Goal: Task Accomplishment & Management: Use online tool/utility

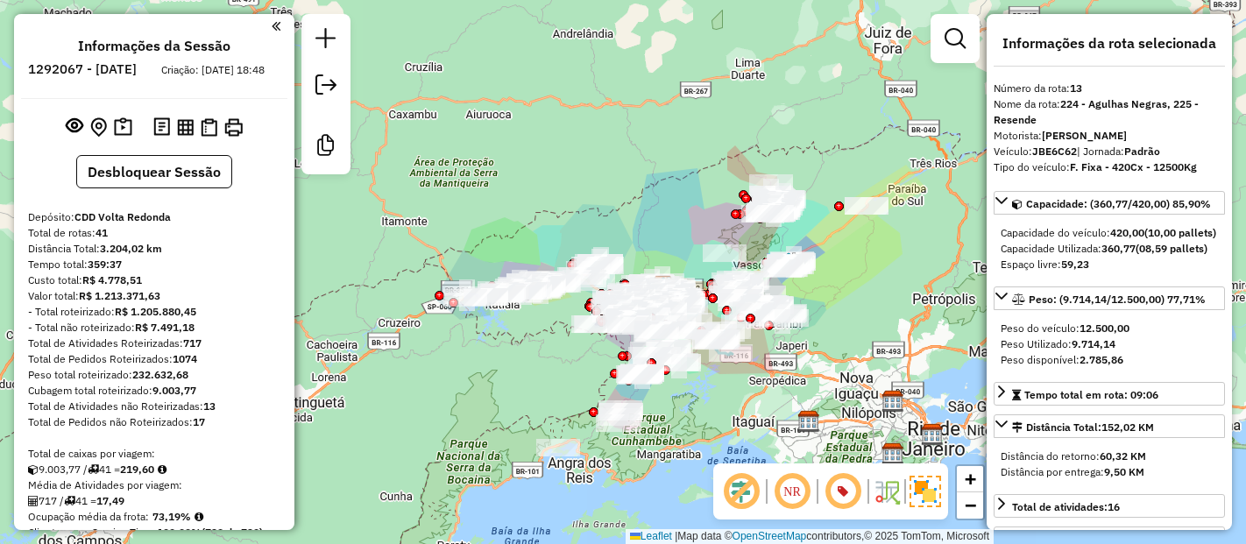
select select "**********"
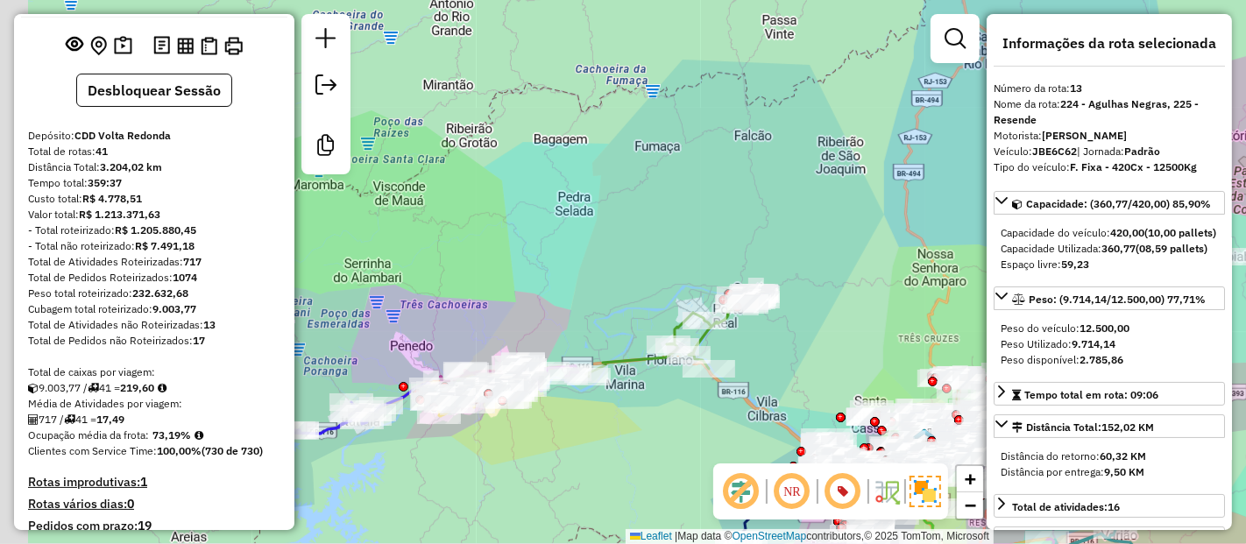
drag, startPoint x: 567, startPoint y: 241, endPoint x: 620, endPoint y: 206, distance: 63.9
click at [620, 206] on div "Janela de atendimento Grade de atendimento Capacidade Transportadoras Veículos …" at bounding box center [623, 272] width 1246 height 544
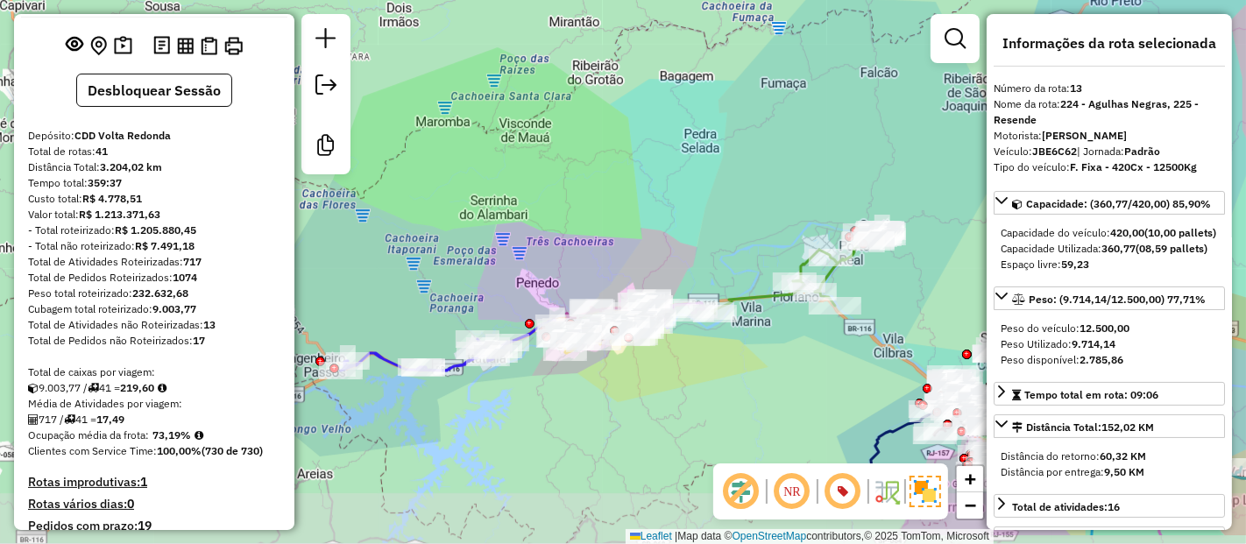
drag, startPoint x: 461, startPoint y: 231, endPoint x: 584, endPoint y: 168, distance: 138.7
click at [584, 168] on div "Janela de atendimento Grade de atendimento Capacidade Transportadoras Veículos …" at bounding box center [623, 272] width 1246 height 544
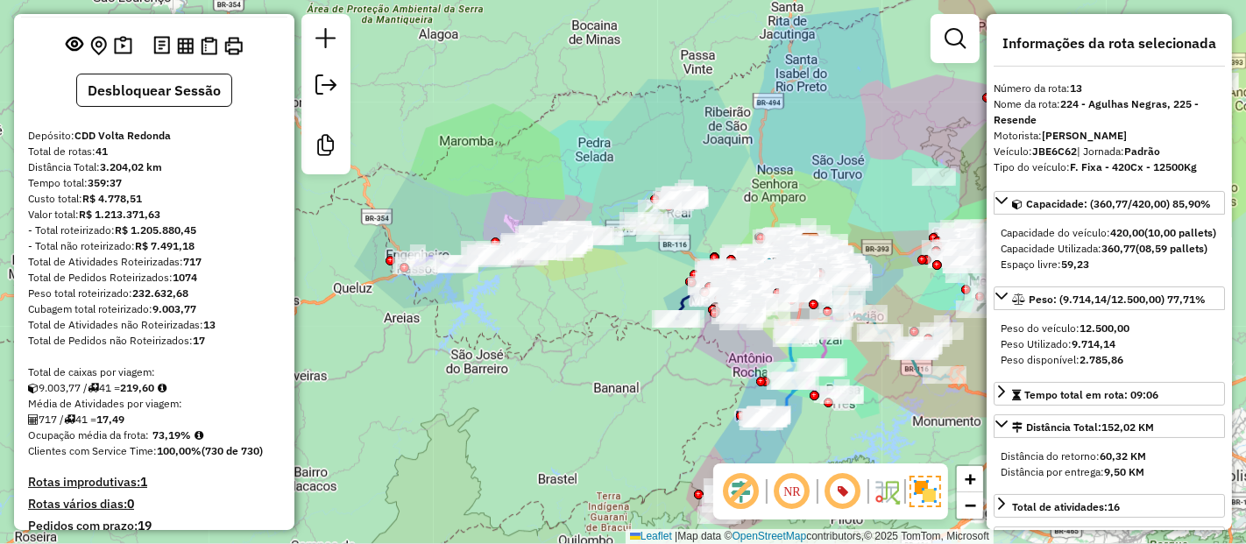
drag, startPoint x: 607, startPoint y: 329, endPoint x: 561, endPoint y: 327, distance: 45.6
click at [561, 327] on div "Janela de atendimento Grade de atendimento Capacidade Transportadoras Veículos …" at bounding box center [623, 272] width 1246 height 544
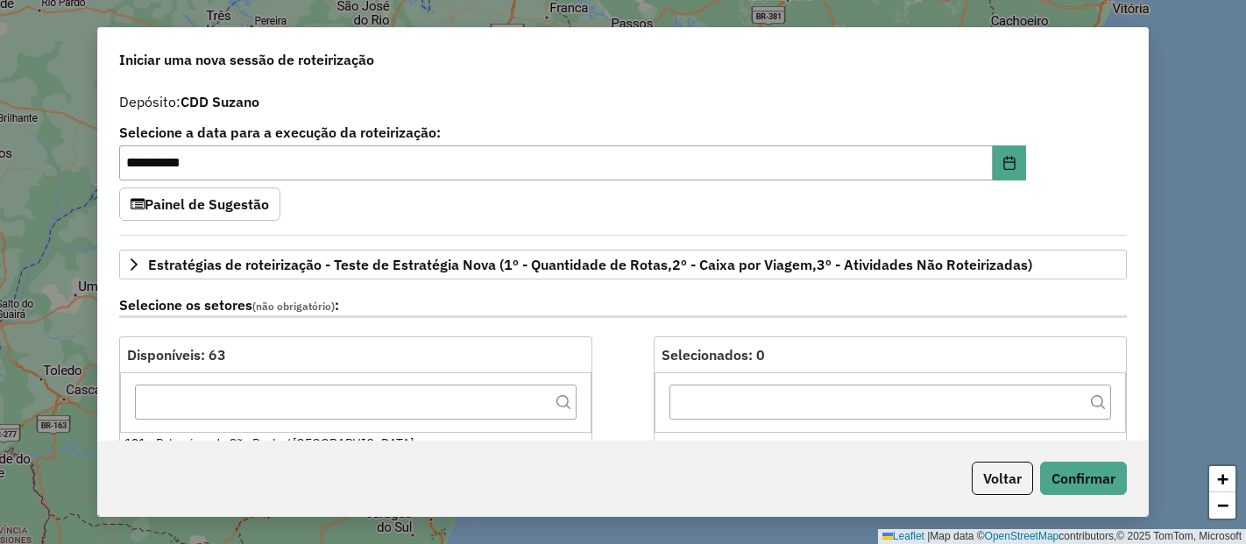
select select "*"
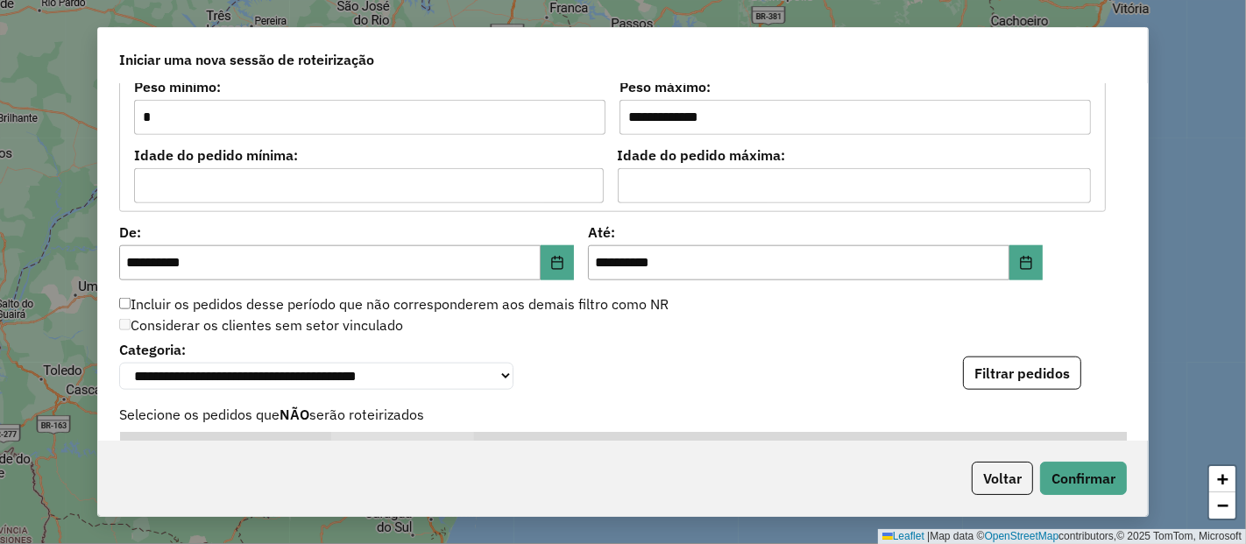
scroll to position [1651, 0]
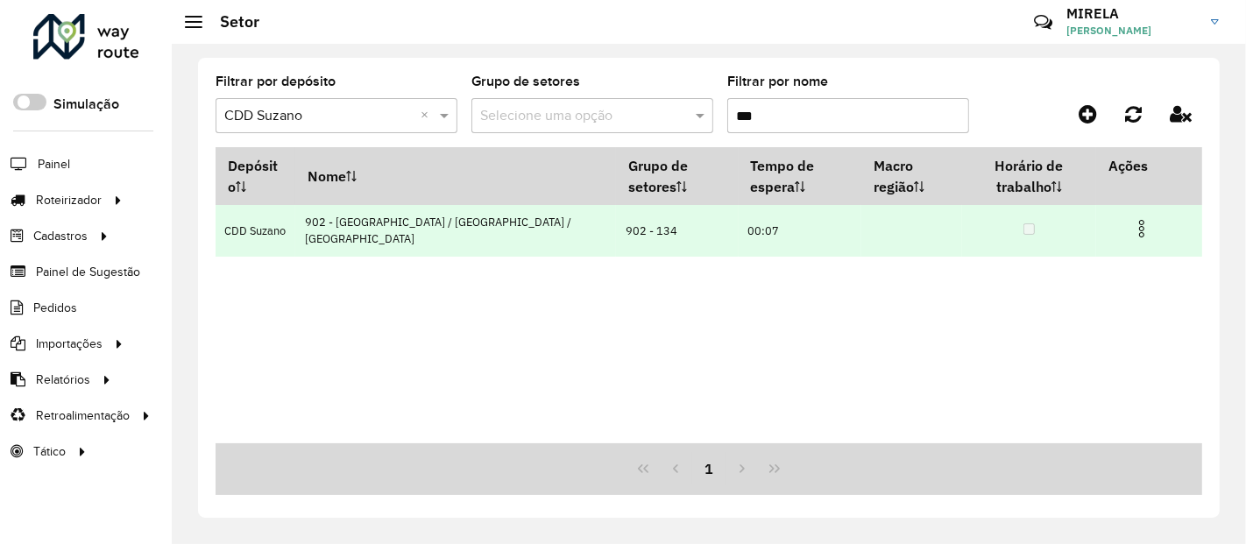
drag, startPoint x: 628, startPoint y: 227, endPoint x: 583, endPoint y: 222, distance: 44.9
click at [616, 222] on td "902 - 134" at bounding box center [677, 231] width 122 height 52
click at [616, 244] on td "902 - 134" at bounding box center [677, 231] width 122 height 52
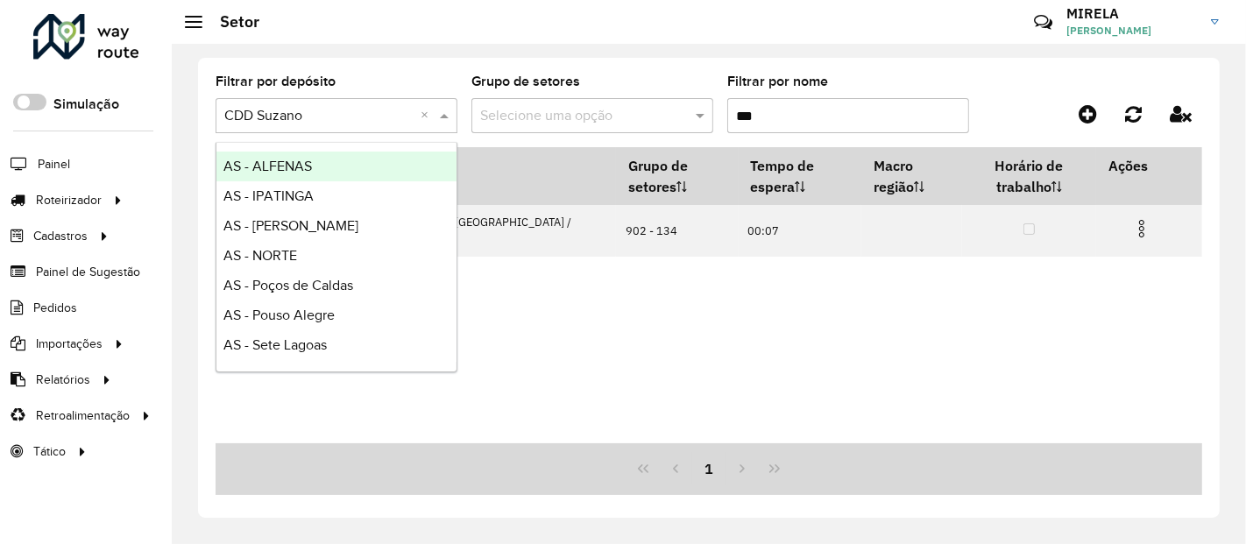
click at [275, 114] on input "text" at bounding box center [318, 116] width 189 height 21
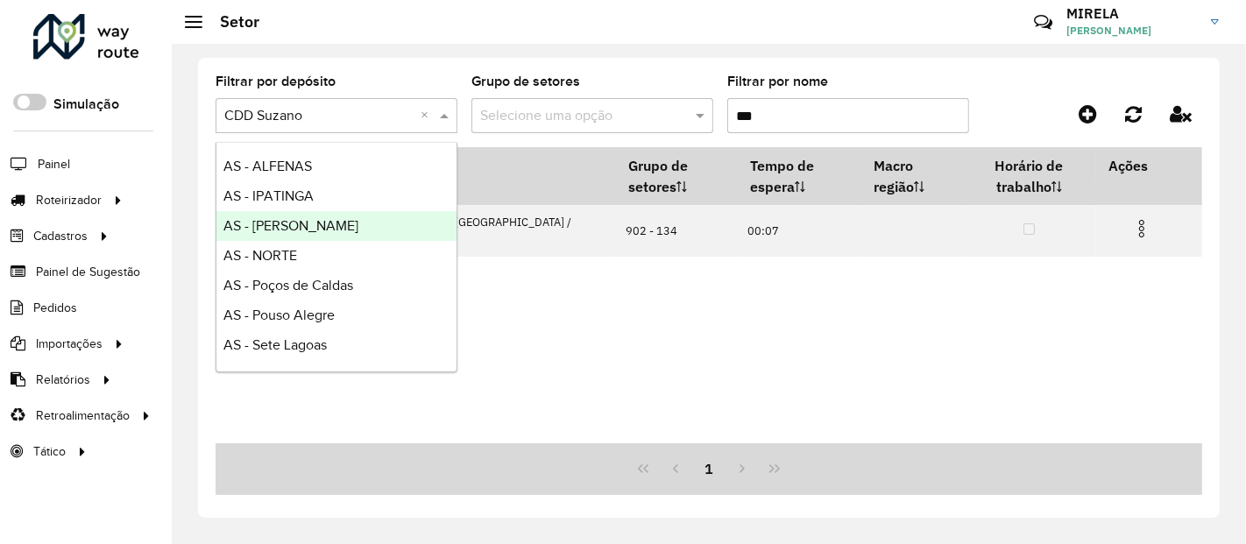
click at [578, 280] on div "Depósito Nome Grupo de setores Tempo de espera Macro região Horário de trabalho…" at bounding box center [708, 295] width 986 height 296
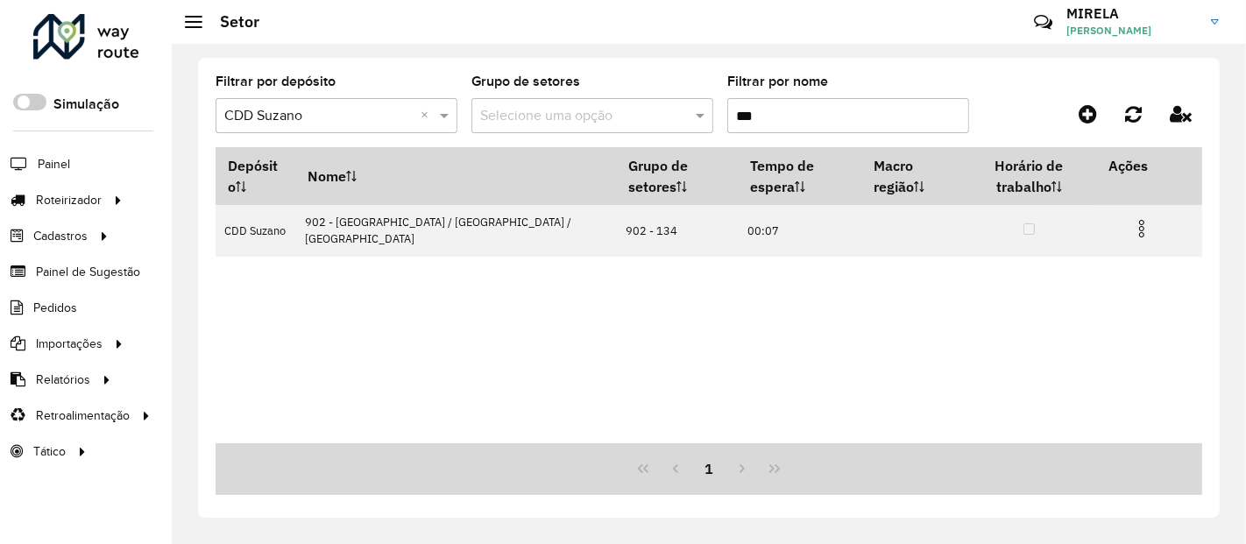
click at [349, 390] on div "Depósito Nome Grupo de setores Tempo de espera Macro região Horário de trabalho…" at bounding box center [708, 295] width 986 height 296
